Goal: Transaction & Acquisition: Book appointment/travel/reservation

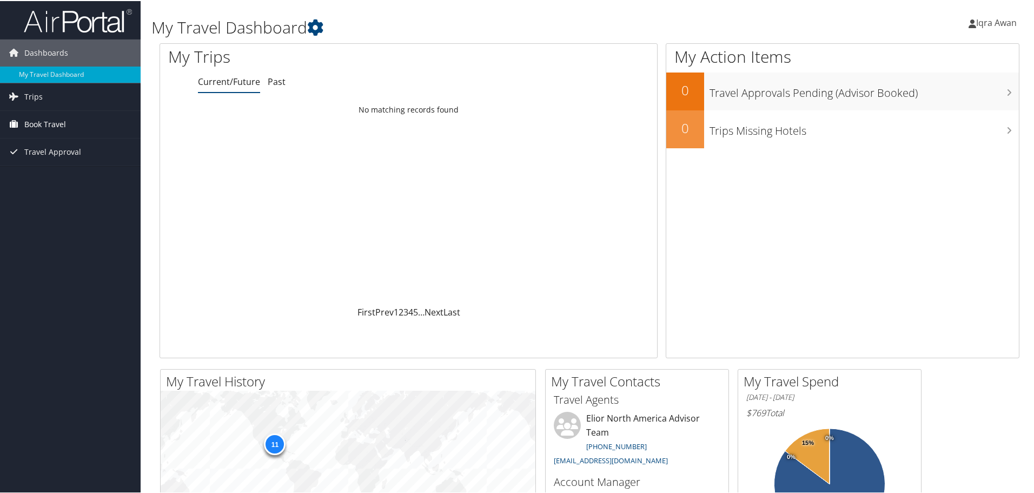
click at [75, 120] on link "Book Travel" at bounding box center [70, 123] width 141 height 27
click at [96, 181] on link "Book/Manage Online Trips" at bounding box center [70, 177] width 141 height 16
